Goal: Information Seeking & Learning: Learn about a topic

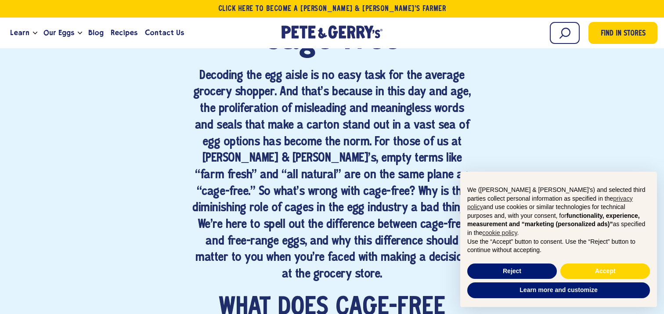
scroll to position [683, 0]
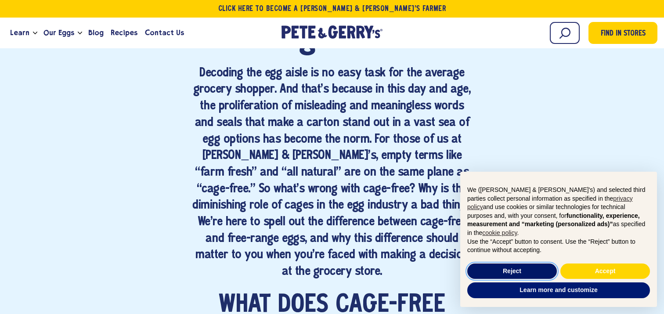
click at [520, 266] on button "Reject" at bounding box center [512, 271] width 90 height 16
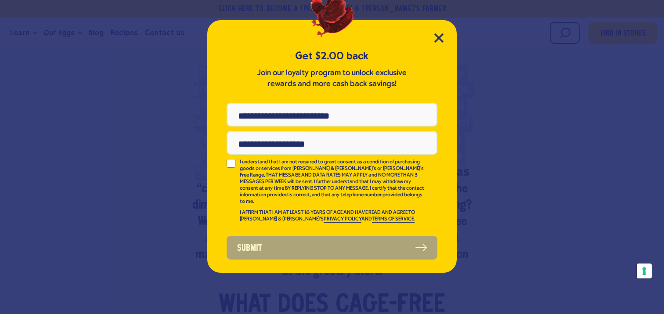
drag, startPoint x: 438, startPoint y: 57, endPoint x: 443, endPoint y: 189, distance: 131.8
click at [486, 189] on div "Get $2.00 back Join our loyalty program to unlock exclusive rewards and more ca…" at bounding box center [332, 157] width 664 height 314
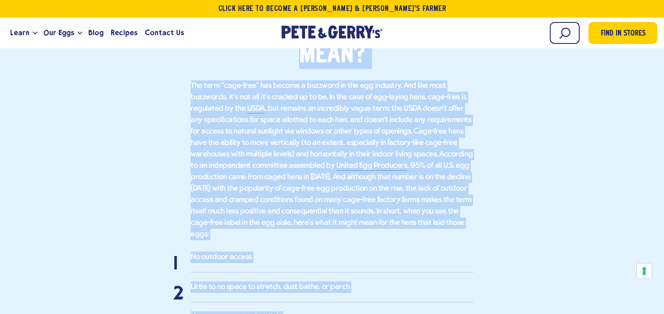
scroll to position [961, 0]
drag, startPoint x: 378, startPoint y: 53, endPoint x: 404, endPoint y: 308, distance: 256.5
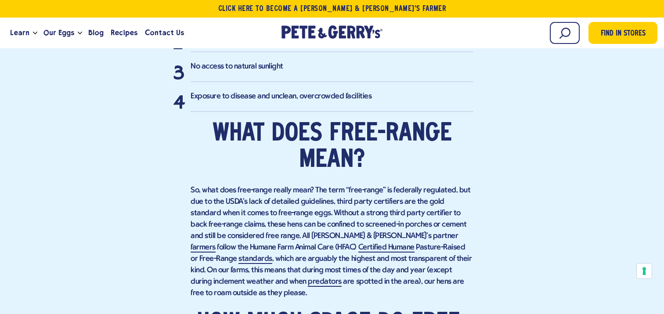
scroll to position [1220, 0]
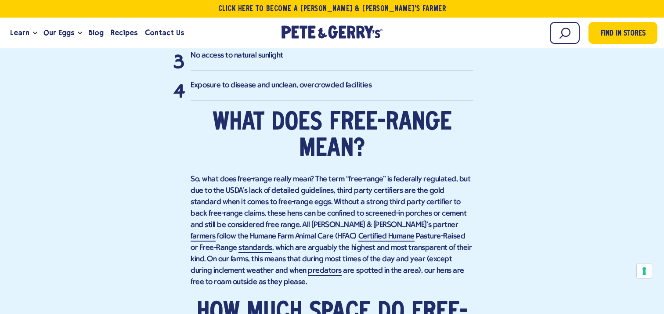
click at [472, 235] on p "So, what does free-range really mean? The term “free-range” is federally regula…" at bounding box center [332, 231] width 283 height 114
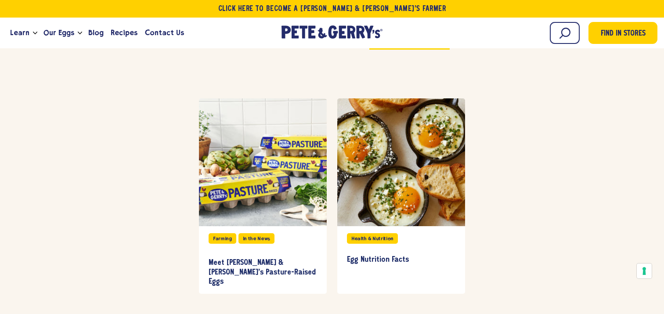
scroll to position [2791, 0]
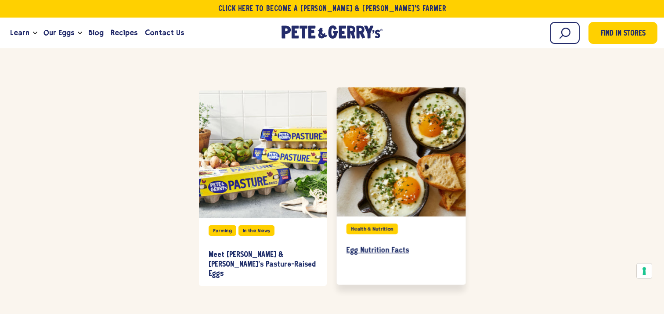
click at [397, 246] on h3 "Egg Nutrition Facts" at bounding box center [400, 251] width 109 height 10
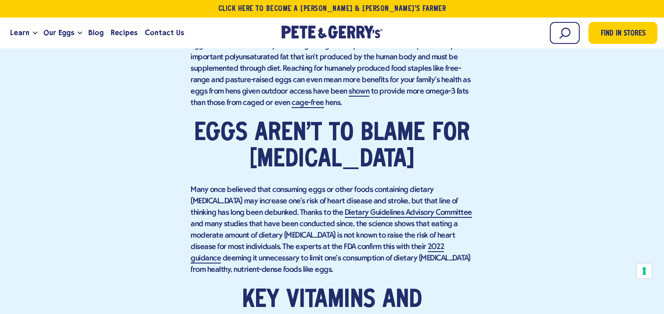
scroll to position [1265, 0]
